Goal: Task Accomplishment & Management: Use online tool/utility

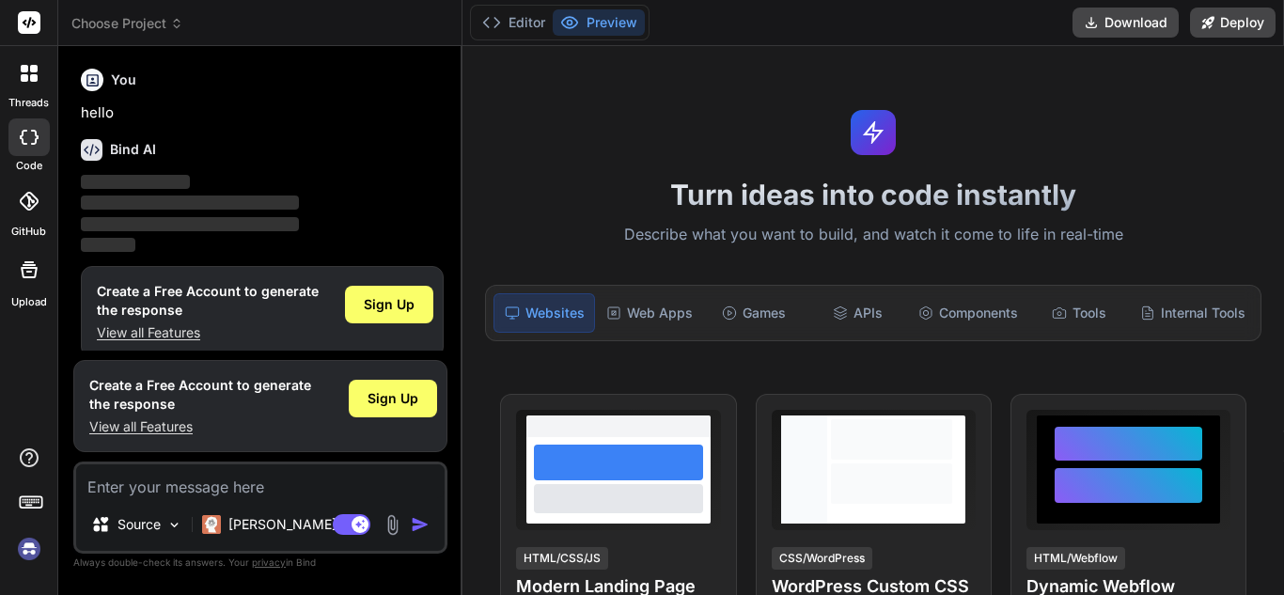
scroll to position [17, 0]
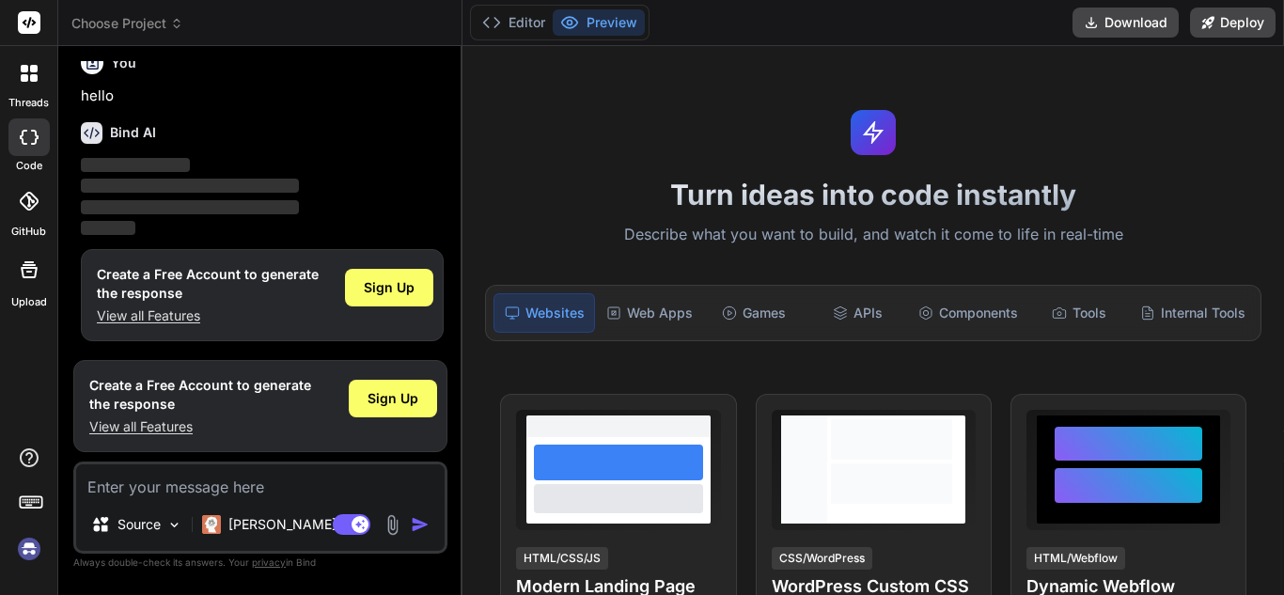
click at [170, 21] on span "Choose Project" at bounding box center [127, 23] width 112 height 19
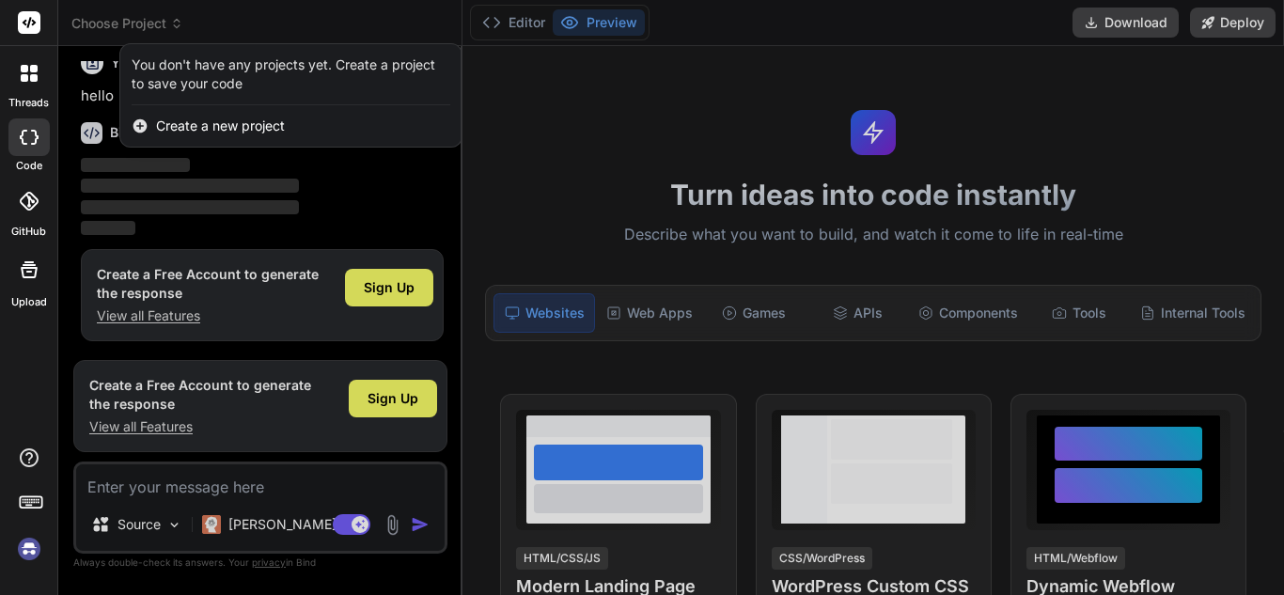
type textarea "x"
click at [30, 66] on icon at bounding box center [34, 69] width 8 height 8
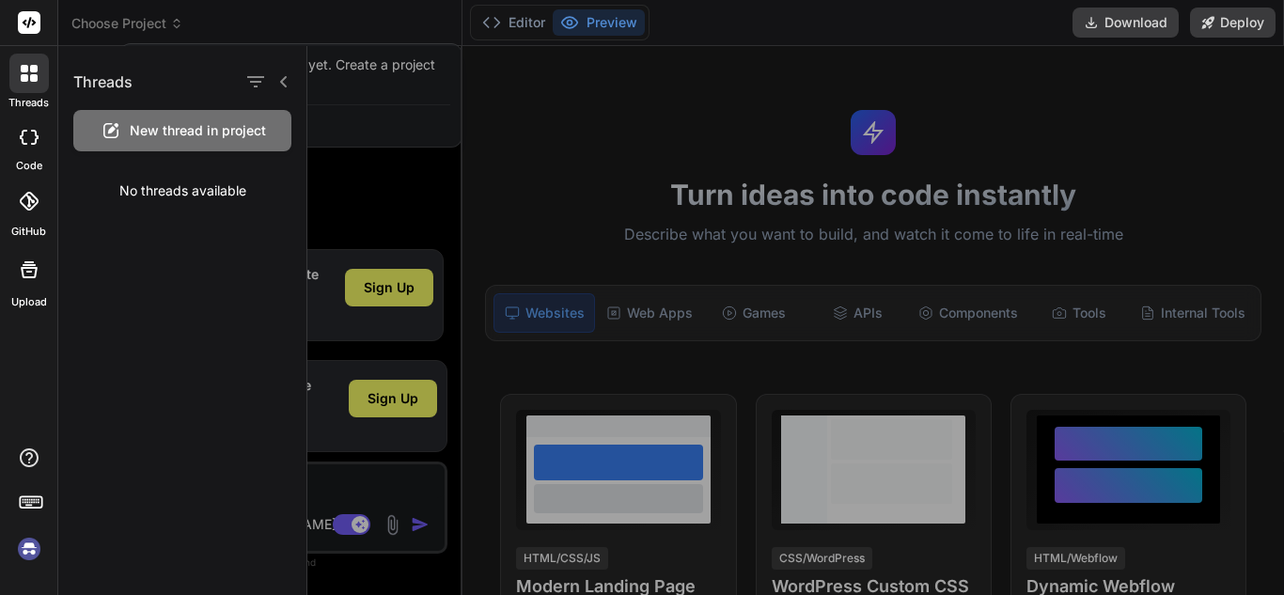
click at [382, 154] on div at bounding box center [795, 320] width 977 height 549
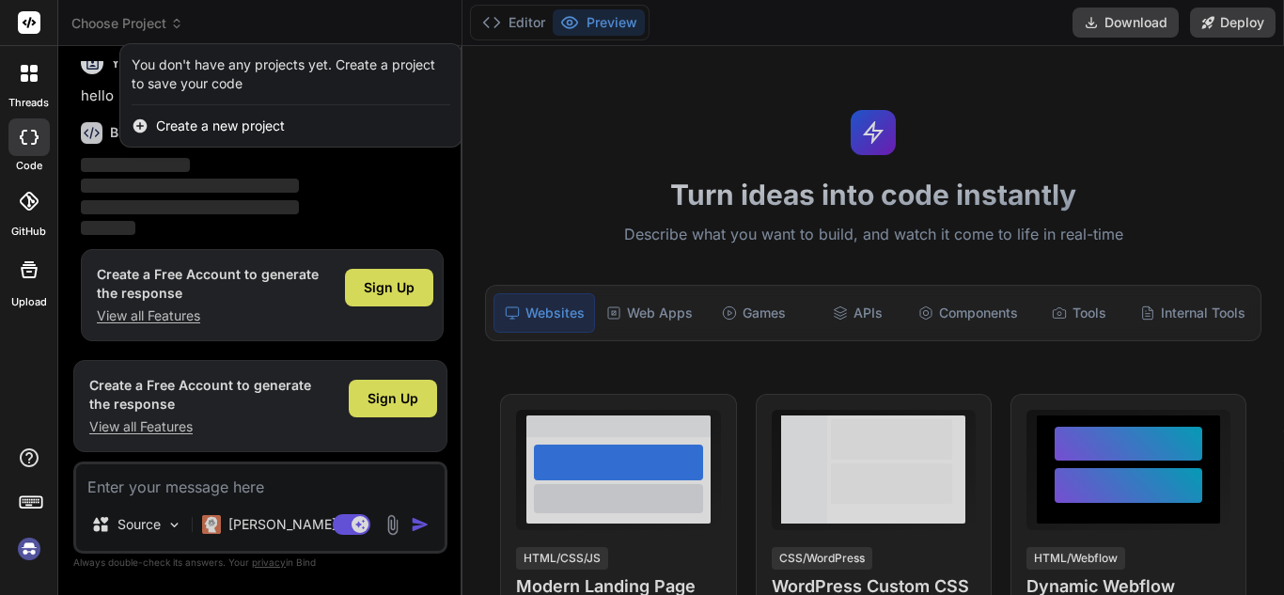
click at [299, 89] on div "You don't have any projects yet. Create a project to save your code" at bounding box center [291, 74] width 319 height 38
click at [299, 65] on div "You don't have any projects yet. Create a project to save your code" at bounding box center [291, 74] width 319 height 38
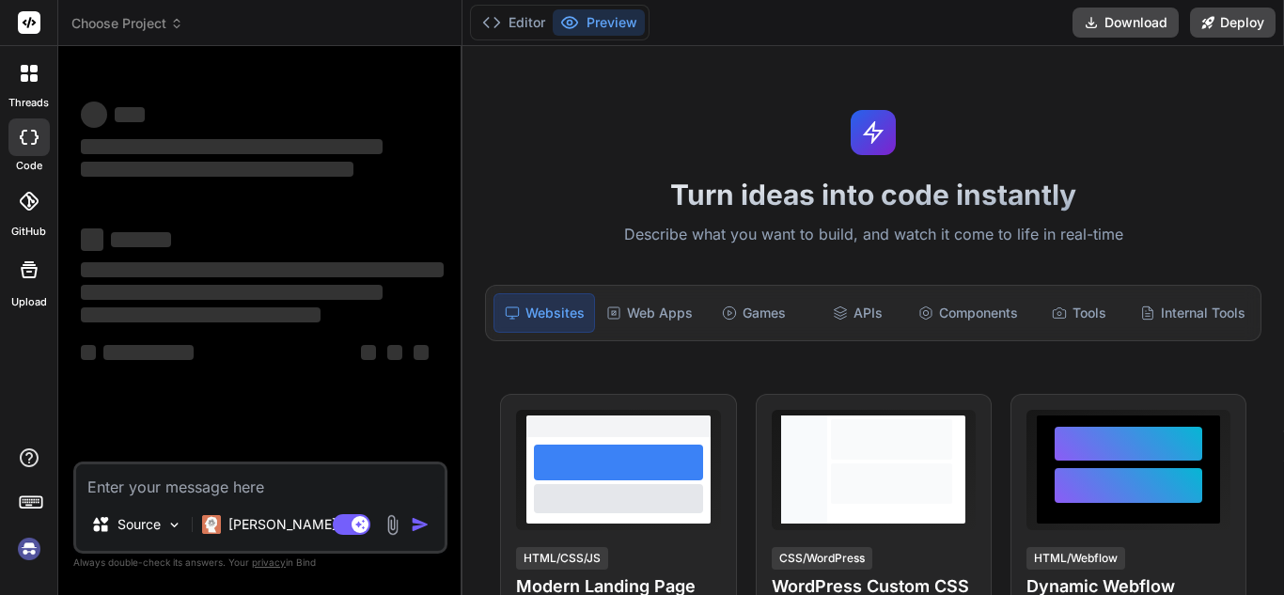
click at [173, 479] on textarea at bounding box center [260, 481] width 369 height 34
type textarea "x"
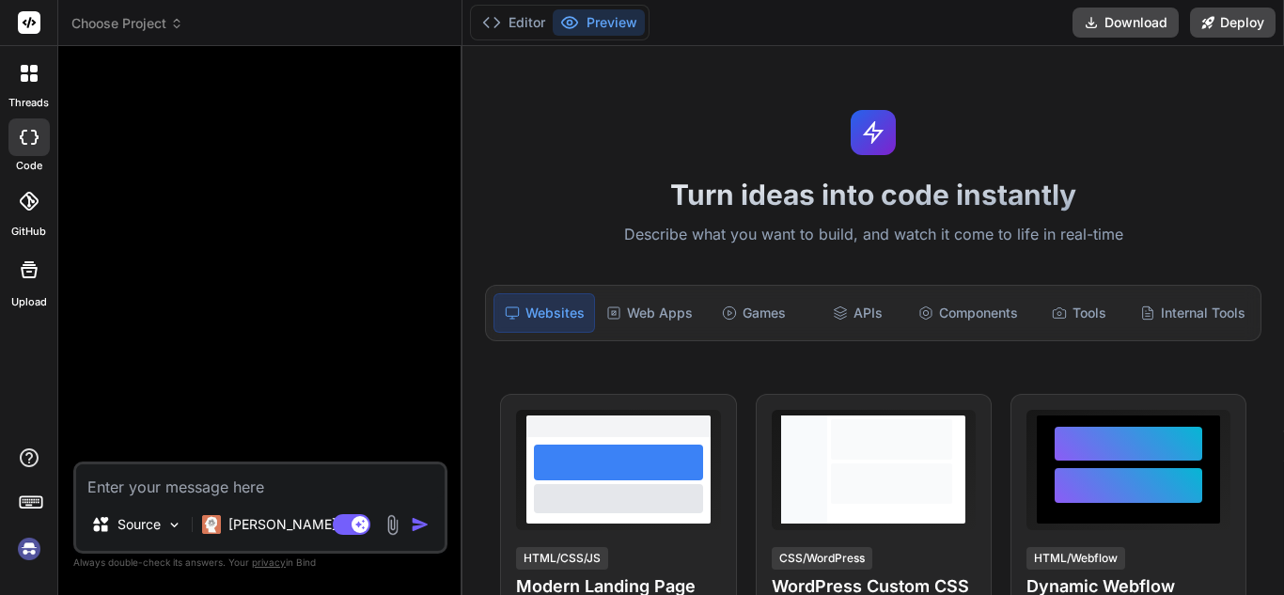
type textarea "Generate a YouTube video idea that captivates the audience and helps them overc…"
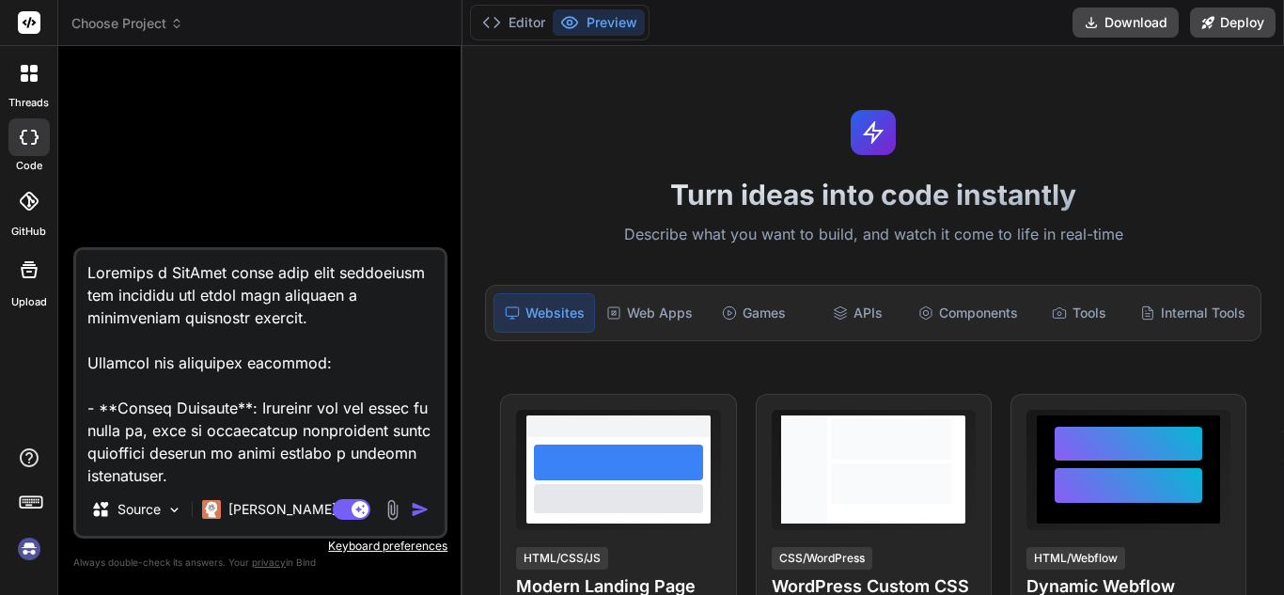
type textarea "x"
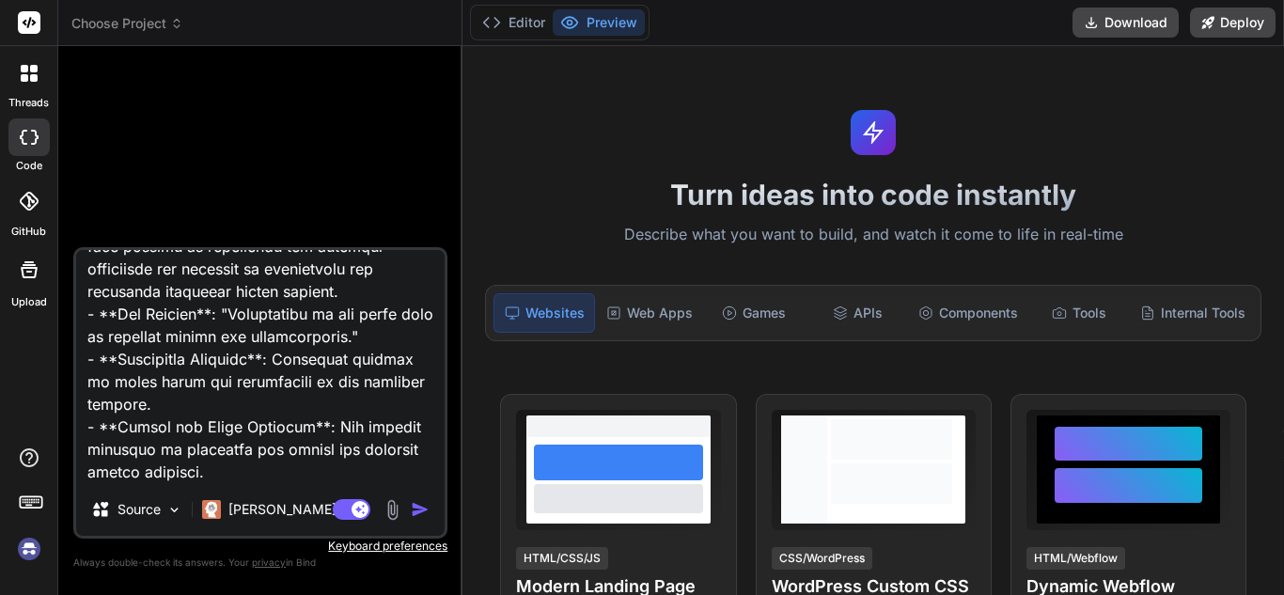
type textarea "Generate a YouTube video idea that captivates the audience and helps them overc…"
click at [418, 509] on img "button" at bounding box center [420, 509] width 19 height 19
type textarea "x"
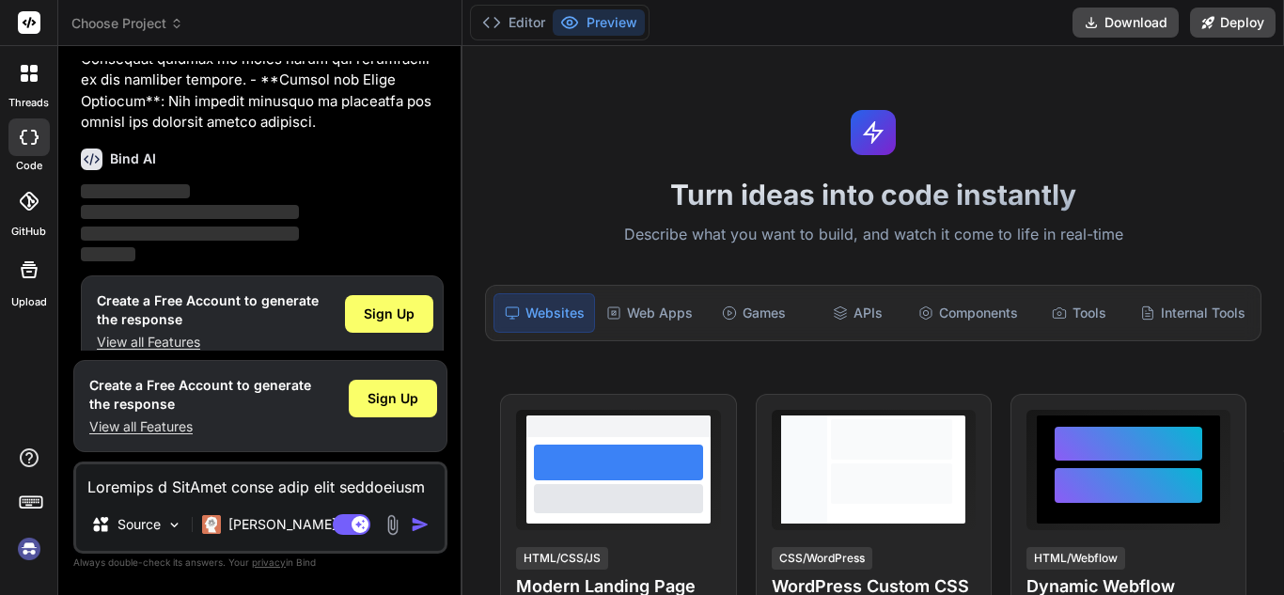
scroll to position [1265, 0]
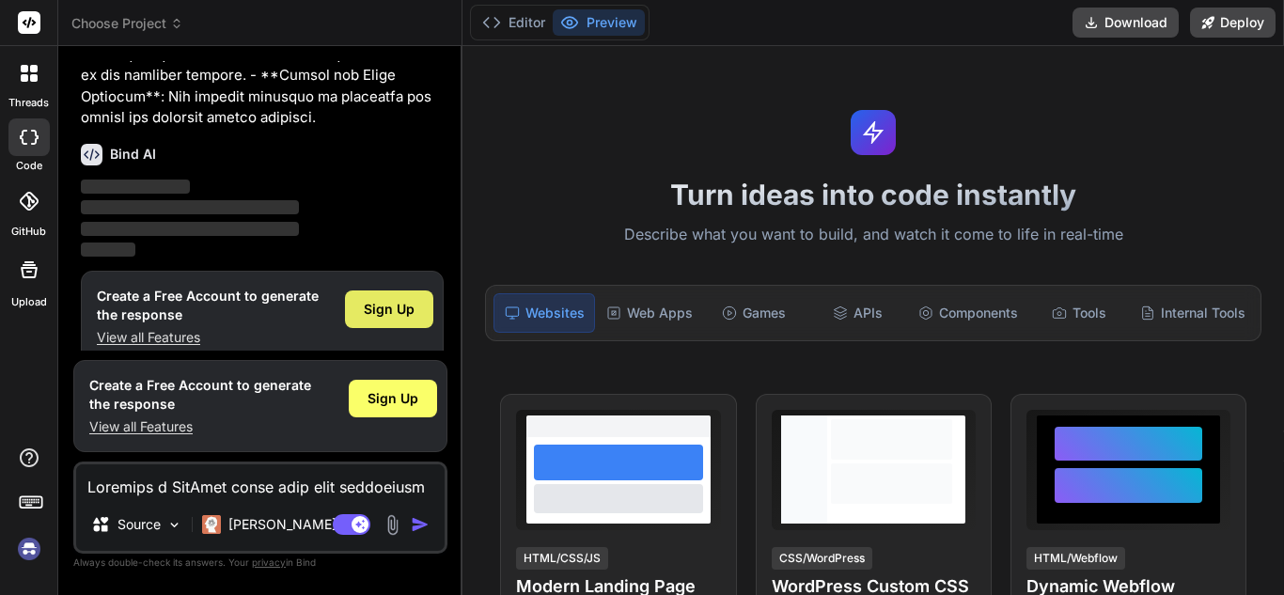
click at [398, 300] on span "Sign Up" at bounding box center [389, 309] width 51 height 19
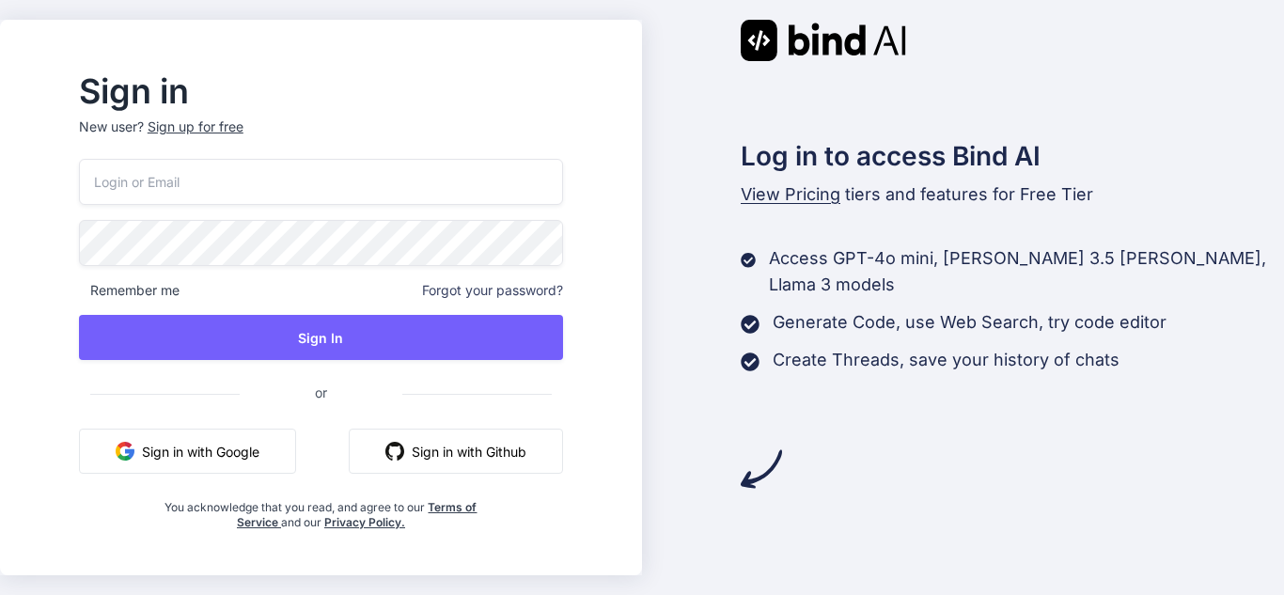
click at [212, 166] on input "email" at bounding box center [321, 182] width 484 height 46
